Goal: Use online tool/utility: Utilize a website feature to perform a specific function

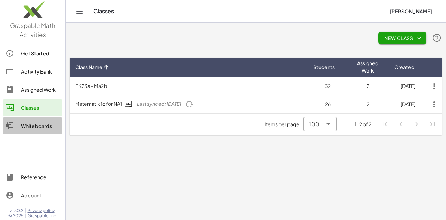
click at [36, 125] on div "Whiteboards" at bounding box center [40, 125] width 39 height 8
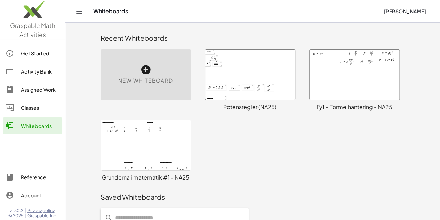
click at [232, 73] on div at bounding box center [250, 74] width 90 height 50
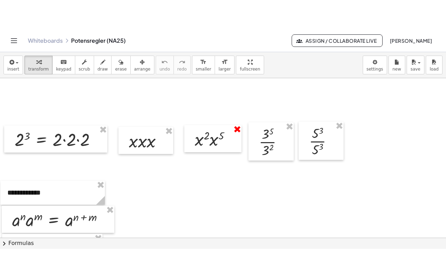
scroll to position [139, 0]
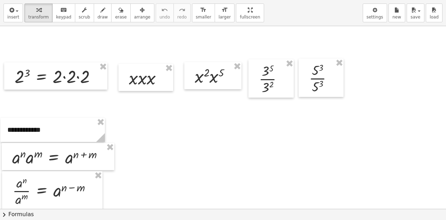
click at [230, 73] on div "**********" at bounding box center [223, 110] width 446 height 220
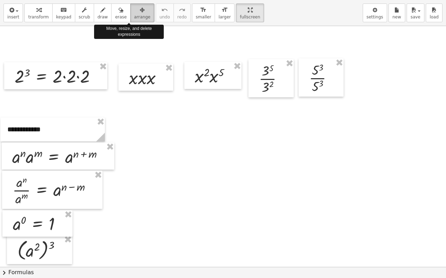
click at [134, 15] on span "arrange" at bounding box center [142, 17] width 16 height 5
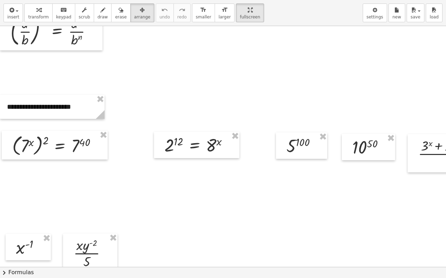
scroll to position [721, 0]
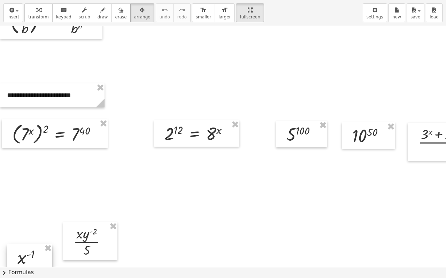
drag, startPoint x: 35, startPoint y: 237, endPoint x: 36, endPoint y: 258, distance: 21.6
click at [36, 219] on div at bounding box center [29, 257] width 45 height 26
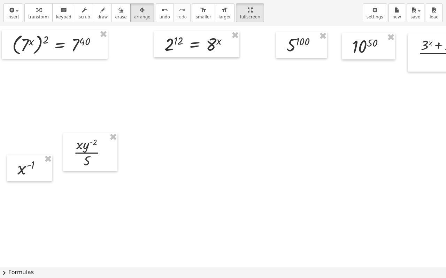
scroll to position [860, 0]
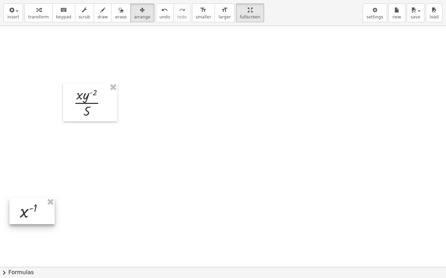
drag, startPoint x: 40, startPoint y: 127, endPoint x: 42, endPoint y: 223, distance: 96.4
click at [40, 219] on div at bounding box center [31, 211] width 45 height 26
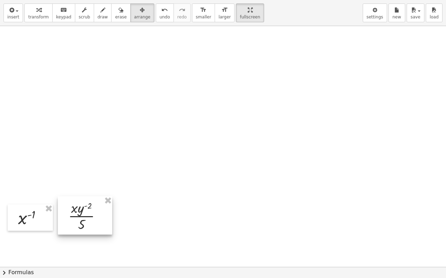
drag, startPoint x: 90, startPoint y: 118, endPoint x: 84, endPoint y: 226, distance: 107.7
click at [84, 219] on div at bounding box center [85, 216] width 54 height 38
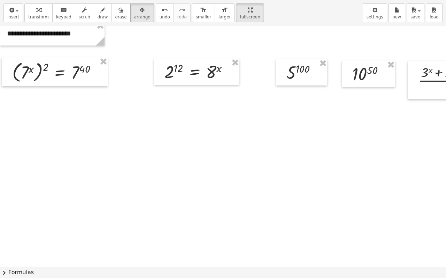
scroll to position [686, 0]
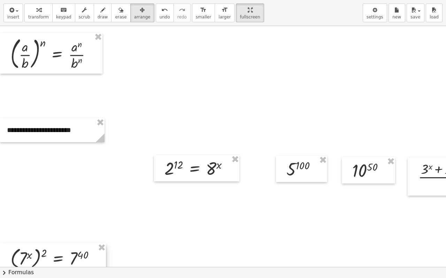
drag, startPoint x: 72, startPoint y: 180, endPoint x: 66, endPoint y: 257, distance: 77.4
click at [66, 219] on div at bounding box center [53, 258] width 106 height 29
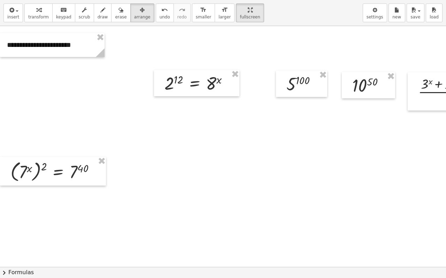
scroll to position [790, 0]
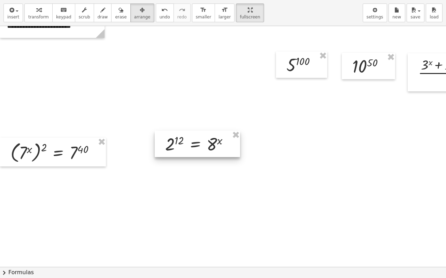
drag, startPoint x: 184, startPoint y: 70, endPoint x: 184, endPoint y: 145, distance: 75.9
click at [184, 145] on div at bounding box center [197, 144] width 85 height 26
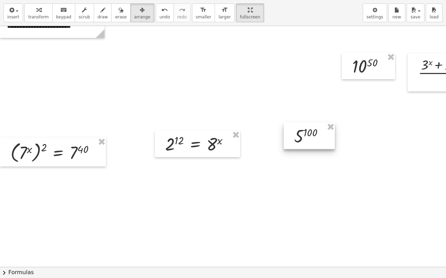
drag, startPoint x: 309, startPoint y: 118, endPoint x: 308, endPoint y: 147, distance: 28.2
click at [308, 147] on div at bounding box center [308, 136] width 51 height 26
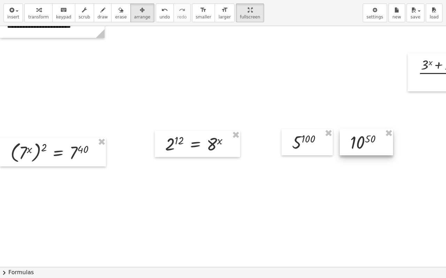
drag, startPoint x: 365, startPoint y: 73, endPoint x: 363, endPoint y: 145, distance: 72.4
click at [363, 145] on div at bounding box center [365, 142] width 53 height 26
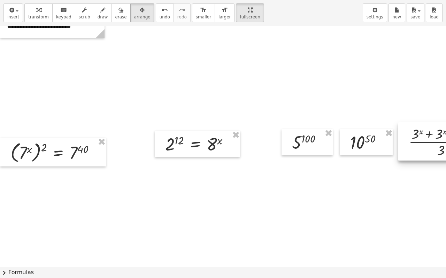
drag, startPoint x: 426, startPoint y: 79, endPoint x: 416, endPoint y: 143, distance: 64.5
click at [416, 143] on div at bounding box center [444, 142] width 92 height 38
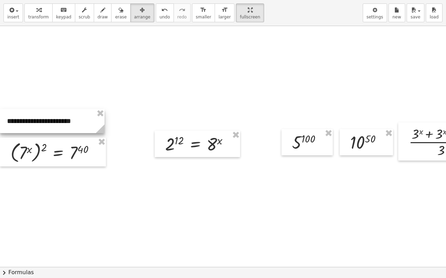
drag, startPoint x: 54, startPoint y: 39, endPoint x: 48, endPoint y: 131, distance: 92.1
click at [48, 131] on div at bounding box center [52, 121] width 104 height 24
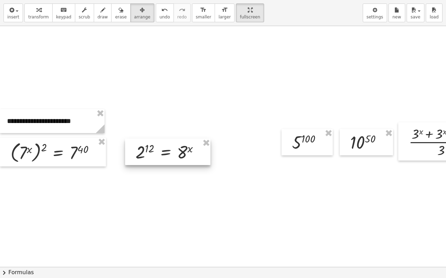
drag, startPoint x: 187, startPoint y: 149, endPoint x: 156, endPoint y: 156, distance: 31.5
click at [156, 156] on div at bounding box center [167, 152] width 85 height 26
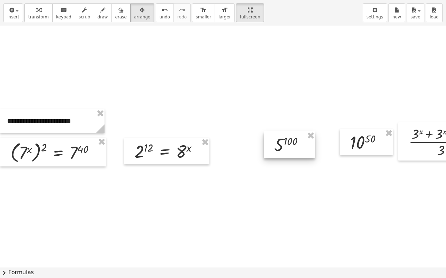
drag, startPoint x: 304, startPoint y: 150, endPoint x: 283, endPoint y: 155, distance: 21.6
click at [283, 155] on div at bounding box center [288, 145] width 51 height 26
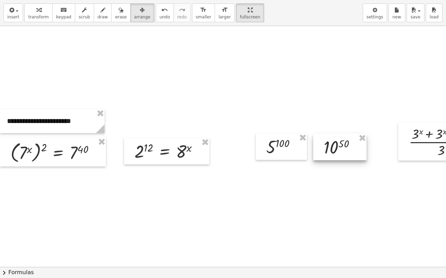
drag, startPoint x: 356, startPoint y: 150, endPoint x: 337, endPoint y: 153, distance: 19.3
click at [337, 153] on div at bounding box center [339, 147] width 53 height 26
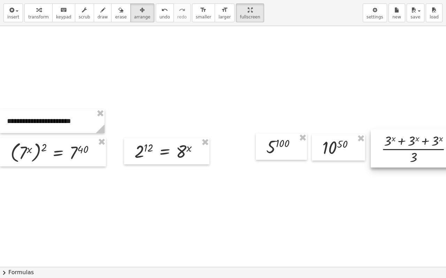
drag, startPoint x: 415, startPoint y: 150, endPoint x: 387, endPoint y: 157, distance: 28.7
click at [387, 157] on div at bounding box center [416, 148] width 92 height 38
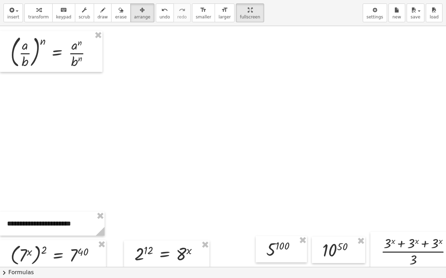
scroll to position [651, 0]
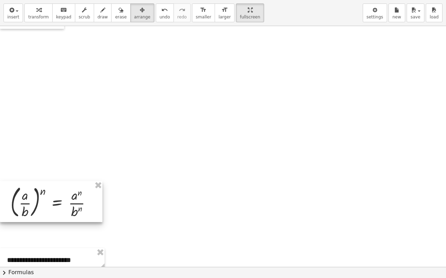
drag, startPoint x: 54, startPoint y: 104, endPoint x: 45, endPoint y: 203, distance: 99.2
click at [45, 203] on div at bounding box center [51, 201] width 102 height 41
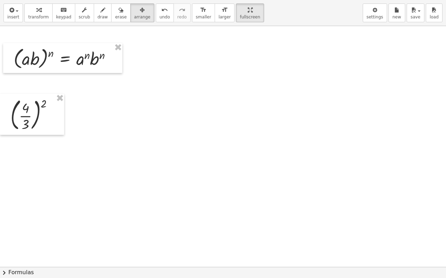
scroll to position [582, 0]
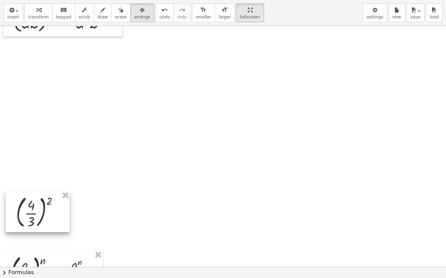
drag, startPoint x: 40, startPoint y: 76, endPoint x: 45, endPoint y: 208, distance: 132.7
click at [45, 208] on div at bounding box center [38, 211] width 64 height 41
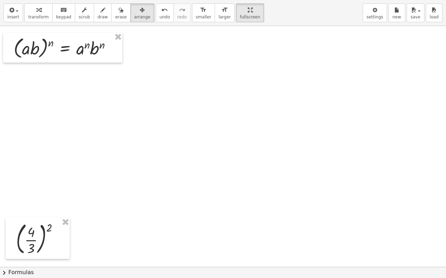
scroll to position [547, 0]
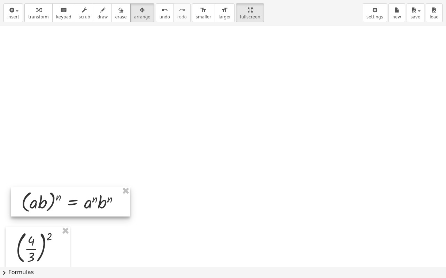
drag, startPoint x: 55, startPoint y: 68, endPoint x: 61, endPoint y: 206, distance: 138.0
click at [61, 206] on div at bounding box center [70, 202] width 119 height 30
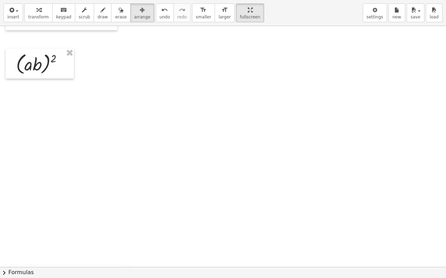
scroll to position [442, 0]
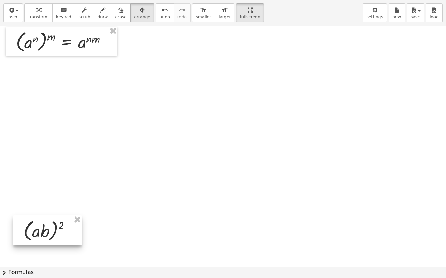
drag, startPoint x: 55, startPoint y: 100, endPoint x: 62, endPoint y: 244, distance: 144.3
click at [62, 219] on div at bounding box center [47, 231] width 68 height 30
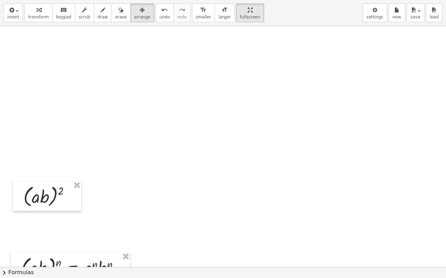
scroll to position [512, 0]
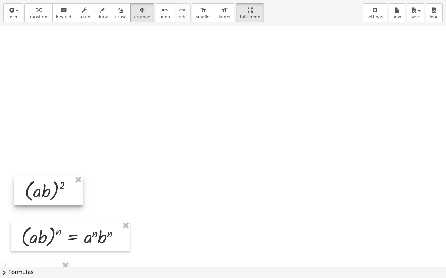
drag, startPoint x: 54, startPoint y: 165, endPoint x: 55, endPoint y: 189, distance: 24.4
click at [55, 189] on div at bounding box center [48, 191] width 68 height 30
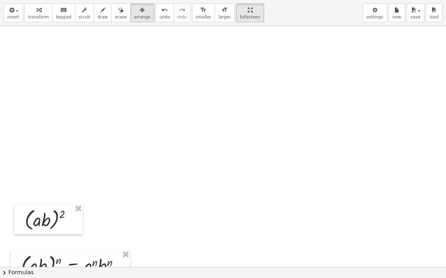
scroll to position [408, 0]
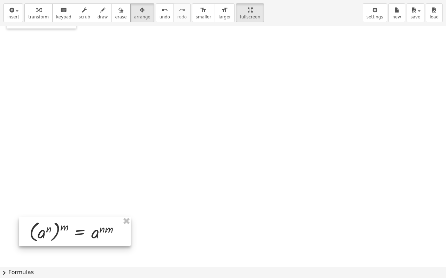
drag, startPoint x: 53, startPoint y: 79, endPoint x: 63, endPoint y: 242, distance: 162.6
click at [63, 219] on div at bounding box center [75, 231] width 112 height 29
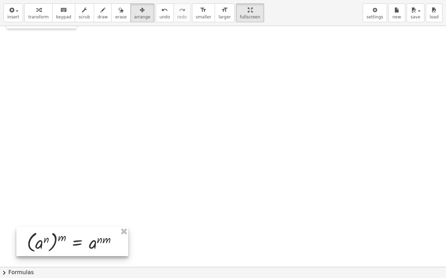
scroll to position [512, 0]
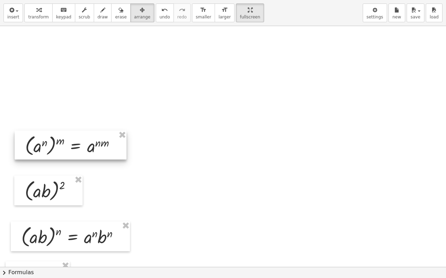
drag, startPoint x: 53, startPoint y: 145, endPoint x: 50, endPoint y: 155, distance: 9.4
click at [50, 154] on div at bounding box center [71, 145] width 112 height 29
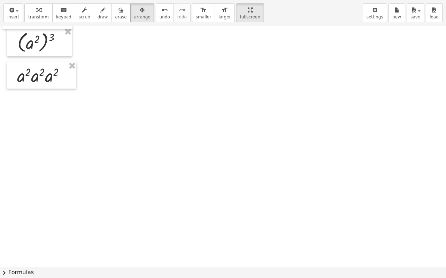
scroll to position [338, 0]
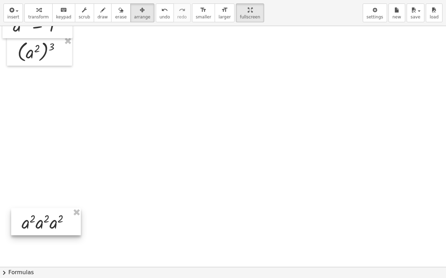
drag, startPoint x: 50, startPoint y: 88, endPoint x: 53, endPoint y: 236, distance: 148.0
click at [52, 219] on div at bounding box center [46, 221] width 70 height 27
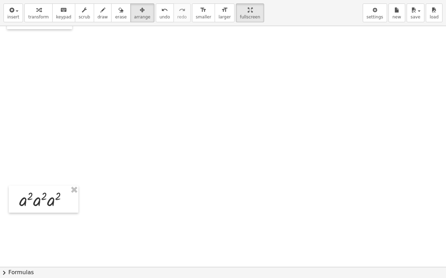
scroll to position [477, 0]
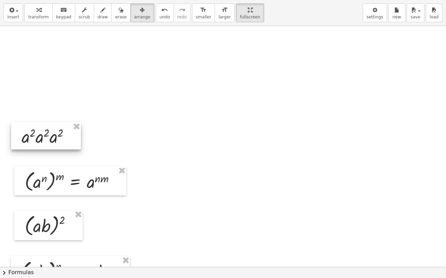
drag, startPoint x: 54, startPoint y: 104, endPoint x: 57, endPoint y: 147, distance: 42.2
click at [57, 147] on div at bounding box center [46, 136] width 70 height 27
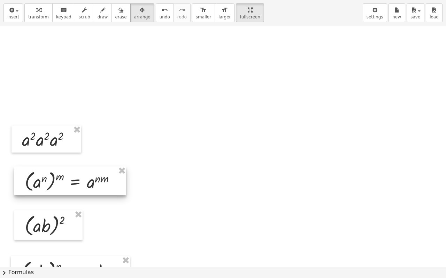
scroll to position [303, 0]
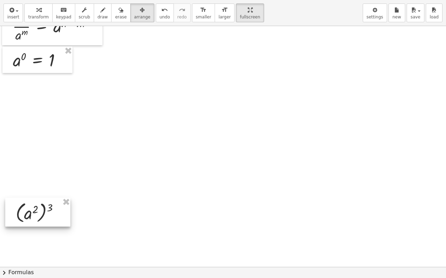
drag, startPoint x: 54, startPoint y: 116, endPoint x: 51, endPoint y: 228, distance: 111.4
click at [51, 219] on div at bounding box center [37, 212] width 65 height 29
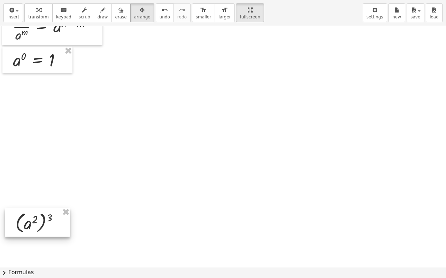
scroll to position [408, 0]
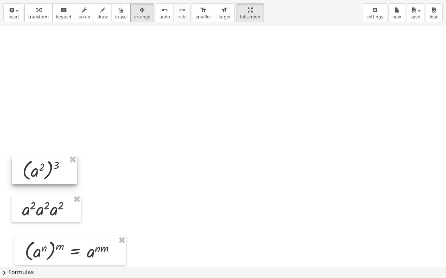
drag, startPoint x: 49, startPoint y: 128, endPoint x: 56, endPoint y: 178, distance: 50.9
click at [56, 178] on div at bounding box center [44, 170] width 65 height 29
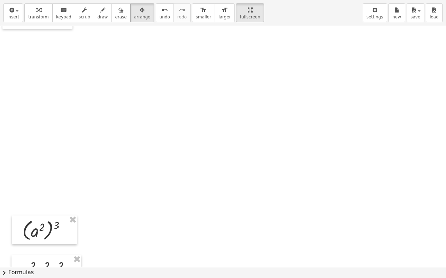
scroll to position [234, 0]
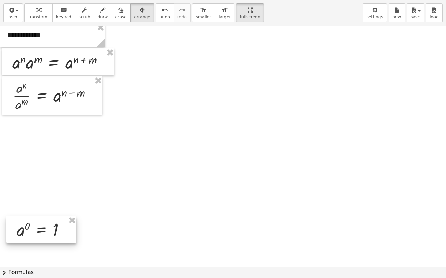
drag, startPoint x: 52, startPoint y: 163, endPoint x: 54, endPoint y: 238, distance: 75.5
click at [54, 219] on div at bounding box center [41, 229] width 70 height 26
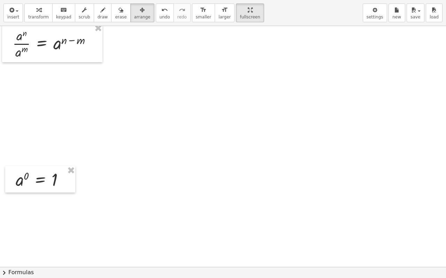
scroll to position [338, 0]
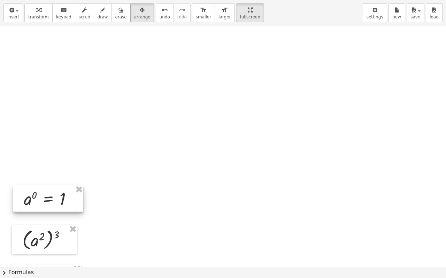
drag, startPoint x: 49, startPoint y: 158, endPoint x: 55, endPoint y: 205, distance: 47.0
click at [55, 205] on div at bounding box center [48, 199] width 70 height 26
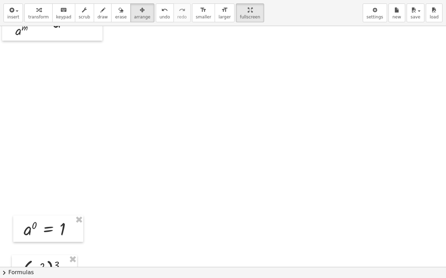
scroll to position [234, 0]
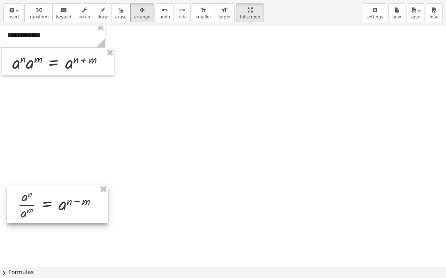
drag, startPoint x: 53, startPoint y: 134, endPoint x: 51, endPoint y: 238, distance: 103.7
click at [51, 219] on div at bounding box center [57, 204] width 100 height 38
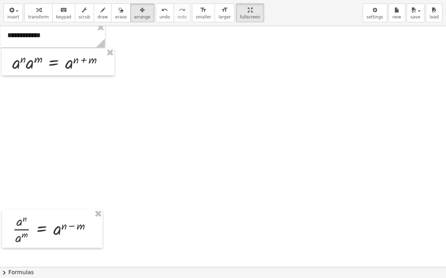
scroll to position [338, 0]
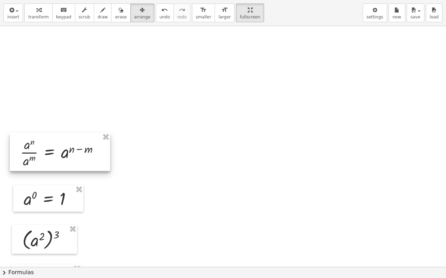
drag, startPoint x: 62, startPoint y: 152, endPoint x: 69, endPoint y: 169, distance: 17.8
click at [69, 169] on div at bounding box center [60, 152] width 100 height 38
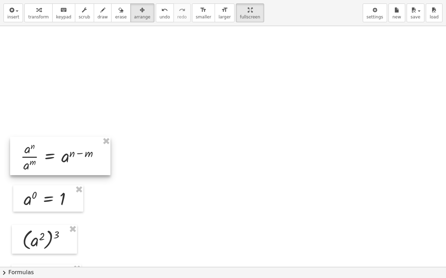
scroll to position [199, 0]
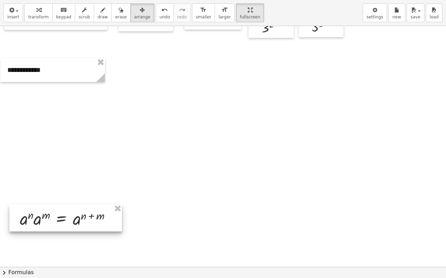
drag, startPoint x: 66, startPoint y: 113, endPoint x: 71, endPoint y: 227, distance: 113.9
click at [72, 219] on div at bounding box center [65, 218] width 112 height 27
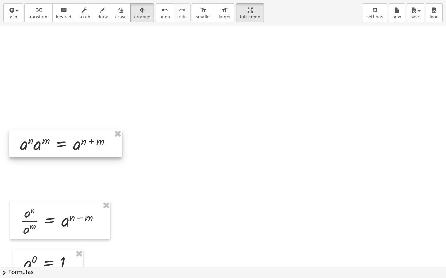
scroll to position [303, 0]
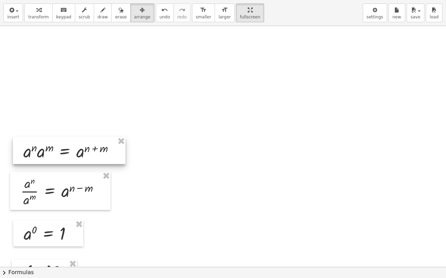
drag, startPoint x: 63, startPoint y: 121, endPoint x: 66, endPoint y: 158, distance: 37.1
click at [66, 158] on div at bounding box center [69, 150] width 112 height 27
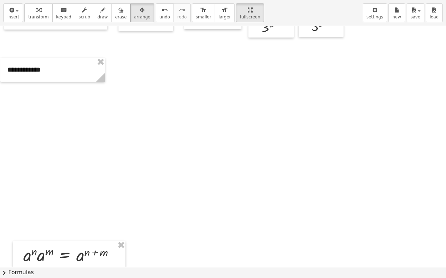
scroll to position [199, 0]
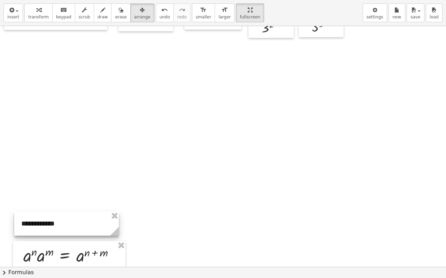
drag, startPoint x: 58, startPoint y: 76, endPoint x: 72, endPoint y: 230, distance: 154.5
click at [72, 219] on div at bounding box center [66, 224] width 104 height 24
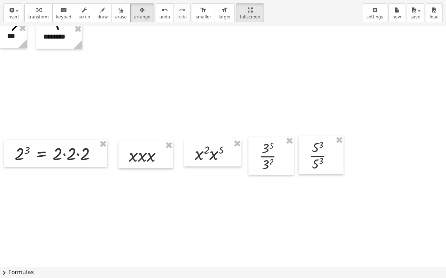
scroll to position [0, 0]
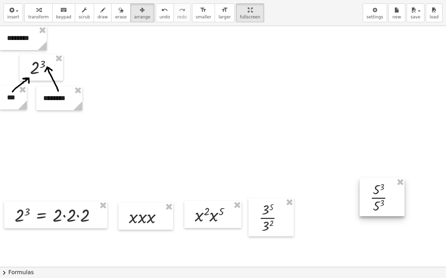
drag, startPoint x: 321, startPoint y: 226, endPoint x: 385, endPoint y: 208, distance: 66.3
click at [385, 208] on div at bounding box center [381, 197] width 45 height 38
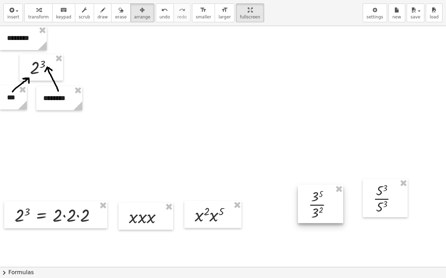
drag, startPoint x: 296, startPoint y: 219, endPoint x: 317, endPoint y: 203, distance: 26.5
click at [321, 202] on div at bounding box center [320, 204] width 45 height 38
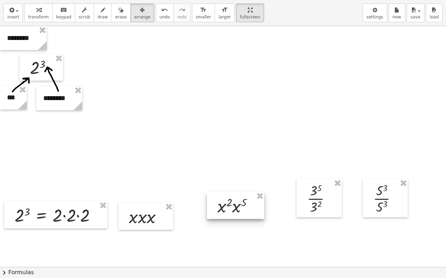
drag, startPoint x: 207, startPoint y: 218, endPoint x: 222, endPoint y: 206, distance: 18.8
click at [224, 205] on div at bounding box center [235, 205] width 57 height 27
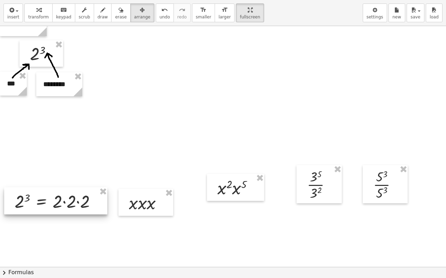
scroll to position [35, 0]
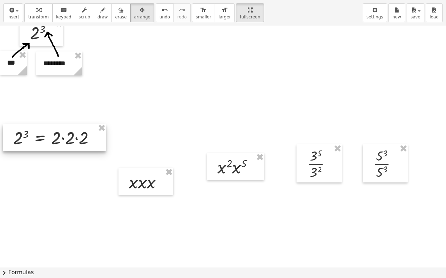
drag, startPoint x: 61, startPoint y: 189, endPoint x: 60, endPoint y: 147, distance: 42.8
click at [60, 147] on div at bounding box center [54, 137] width 103 height 27
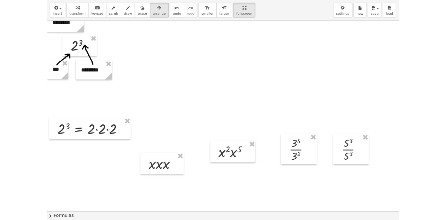
scroll to position [0, 0]
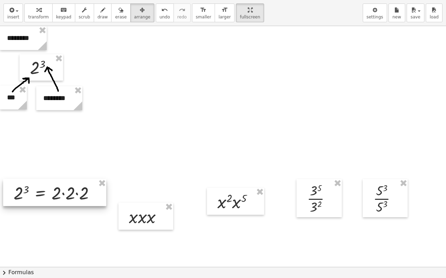
drag, startPoint x: 70, startPoint y: 194, endPoint x: 67, endPoint y: 189, distance: 5.7
click at [67, 189] on div at bounding box center [54, 192] width 103 height 27
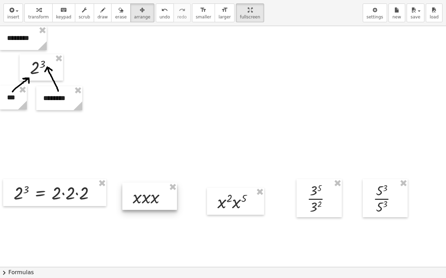
drag, startPoint x: 152, startPoint y: 226, endPoint x: 156, endPoint y: 206, distance: 19.9
click at [156, 206] on div at bounding box center [149, 196] width 55 height 27
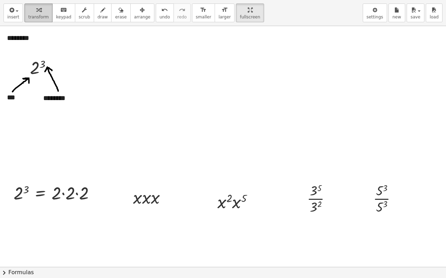
click at [31, 13] on div "button" at bounding box center [38, 10] width 21 height 8
drag, startPoint x: 137, startPoint y: 200, endPoint x: 145, endPoint y: 200, distance: 8.4
drag, startPoint x: 140, startPoint y: 223, endPoint x: 150, endPoint y: 222, distance: 10.1
click at [11, 17] on span "insert" at bounding box center [13, 17] width 12 height 5
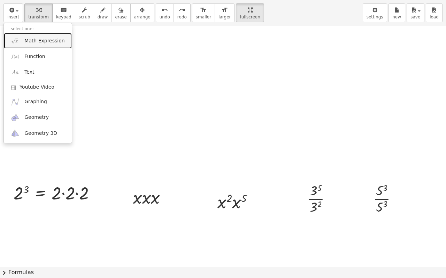
click at [35, 42] on span "Math Expression" at bounding box center [44, 41] width 40 height 7
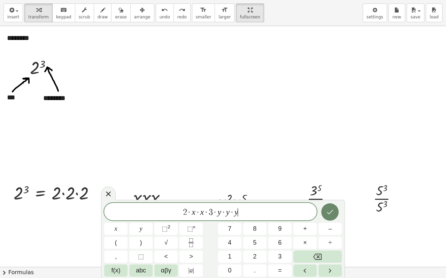
click at [329, 214] on icon "Done" at bounding box center [330, 212] width 6 height 5
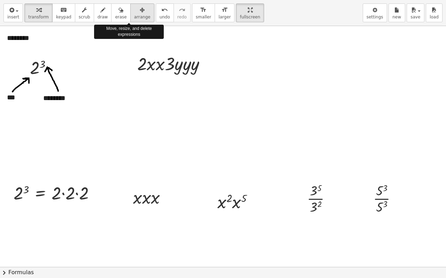
click at [140, 13] on icon "button" at bounding box center [142, 10] width 5 height 8
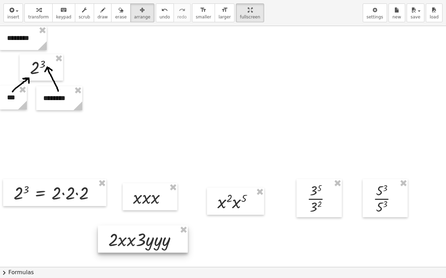
drag, startPoint x: 180, startPoint y: 62, endPoint x: 151, endPoint y: 238, distance: 178.4
click at [151, 219] on div at bounding box center [143, 239] width 90 height 27
click at [38, 13] on div "button" at bounding box center [38, 10] width 21 height 8
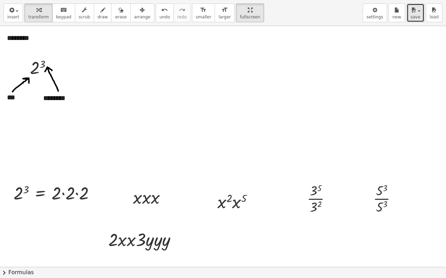
click at [413, 17] on span "save" at bounding box center [415, 17] width 10 height 5
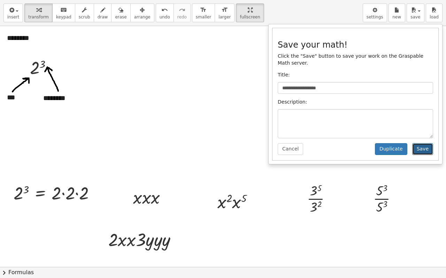
click at [420, 143] on button "Save" at bounding box center [422, 149] width 21 height 12
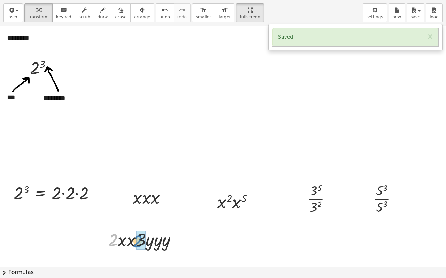
drag, startPoint x: 113, startPoint y: 242, endPoint x: 139, endPoint y: 244, distance: 25.5
drag, startPoint x: 117, startPoint y: 244, endPoint x: 126, endPoint y: 244, distance: 9.1
drag, startPoint x: 144, startPoint y: 244, endPoint x: 151, endPoint y: 244, distance: 7.0
drag, startPoint x: 145, startPoint y: 244, endPoint x: 155, endPoint y: 244, distance: 9.7
drag, startPoint x: 141, startPoint y: 244, endPoint x: 119, endPoint y: 244, distance: 22.6
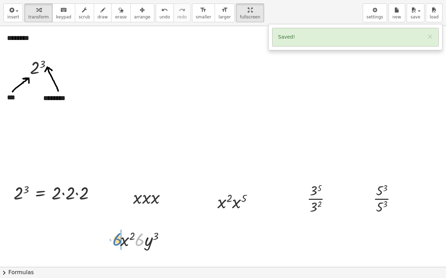
click at [119, 219] on div "· 2 · x · x · 3 · y · y · y · x · x · 6 · y · y · y · x 2 · 6 · y · y · y · x 2…" at bounding box center [143, 239] width 66 height 27
